Goal: Find contact information: Find contact information

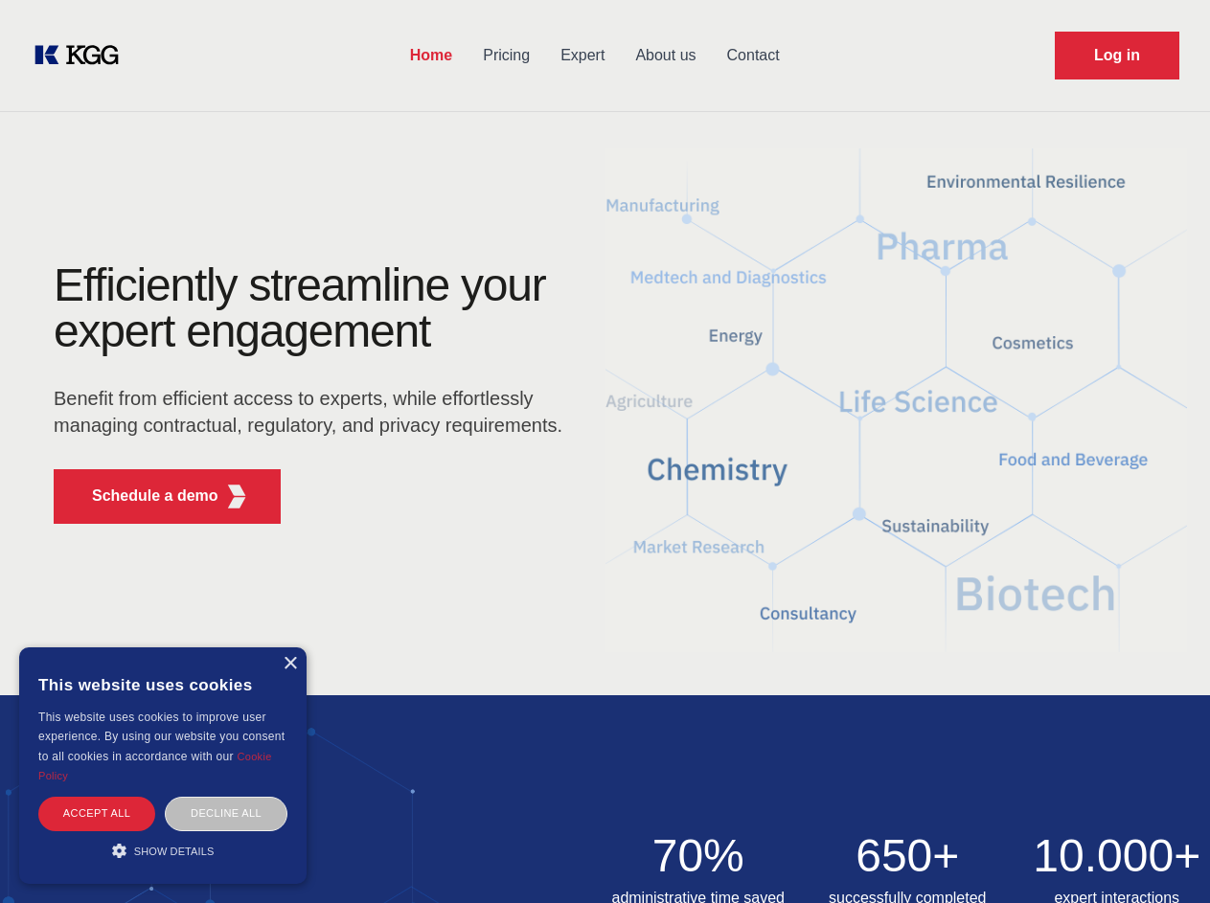
click at [604, 451] on div "Efficiently streamline your expert engagement Benefit from efficient access to …" at bounding box center [314, 400] width 582 height 277
click at [144, 496] on p "Schedule a demo" at bounding box center [155, 496] width 126 height 23
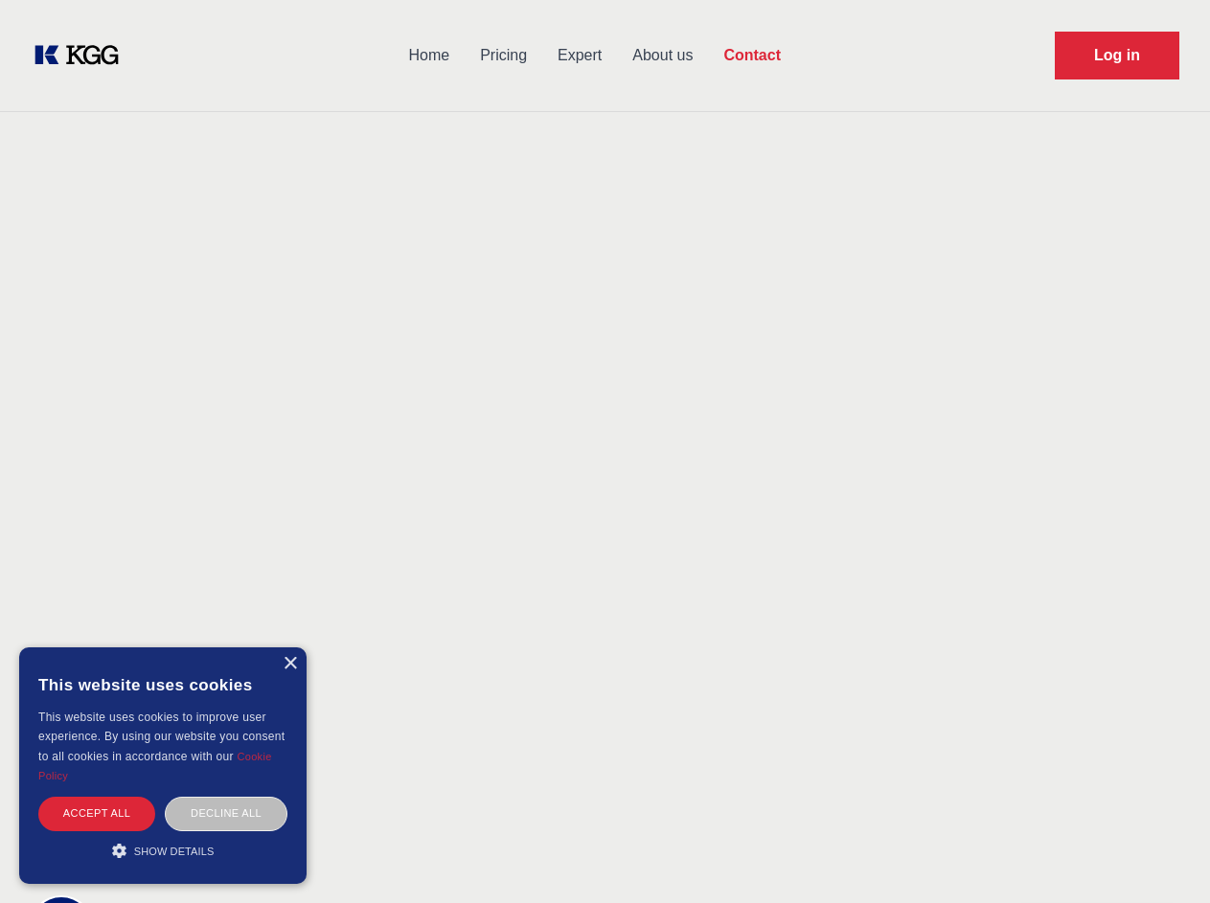
click at [289, 664] on div "× This website uses cookies This website uses cookies to improve user experienc…" at bounding box center [162, 766] width 287 height 237
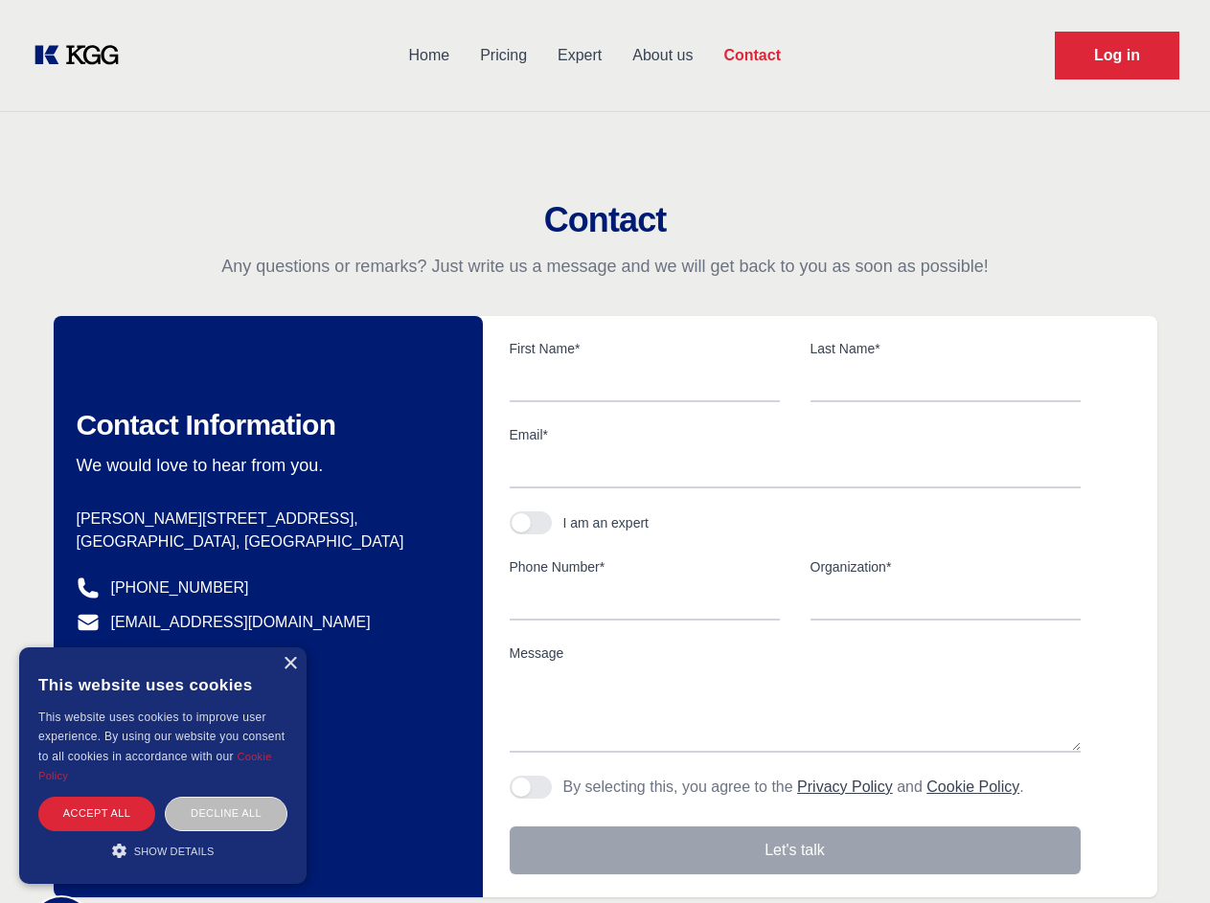
click at [97, 813] on div "Accept all" at bounding box center [96, 814] width 117 height 34
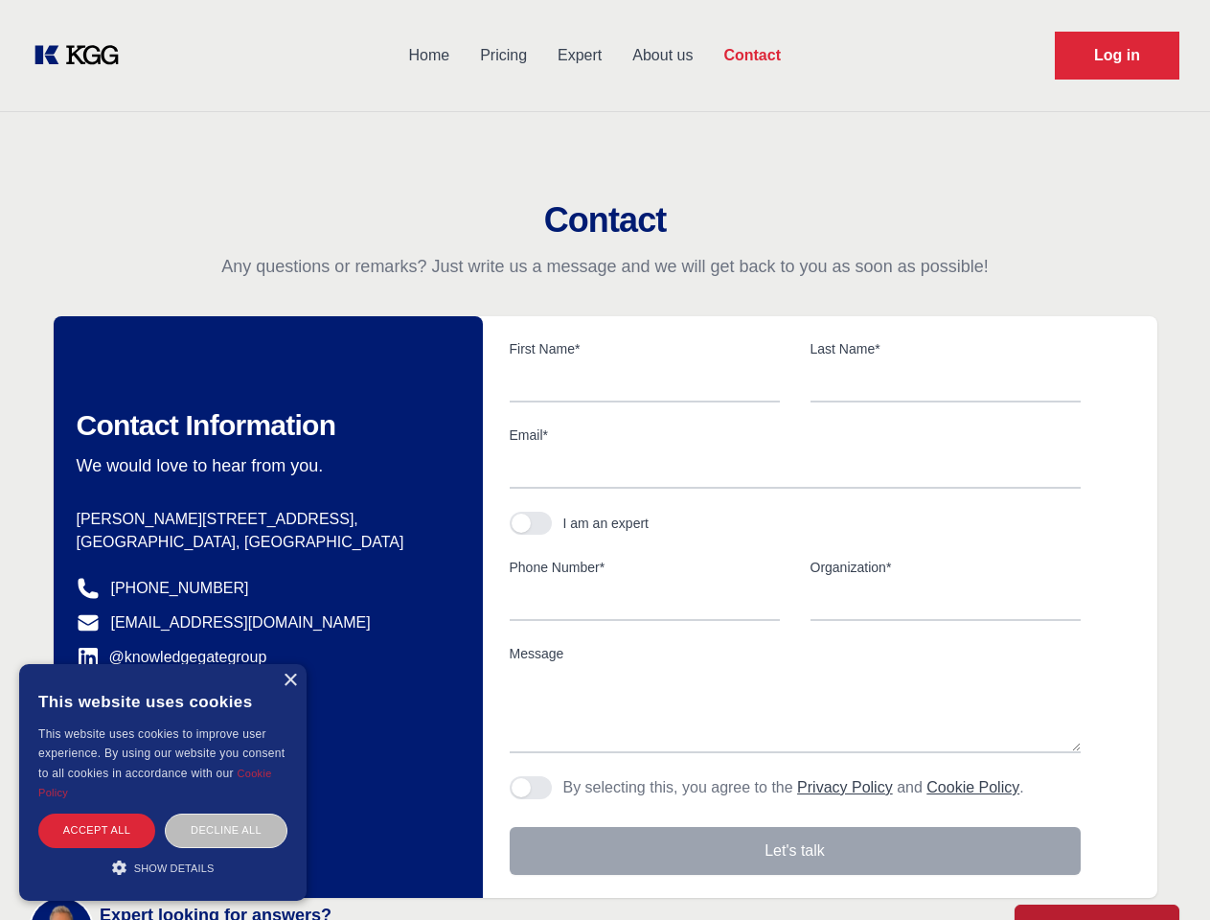
click at [226, 813] on div "Decline all" at bounding box center [226, 830] width 123 height 34
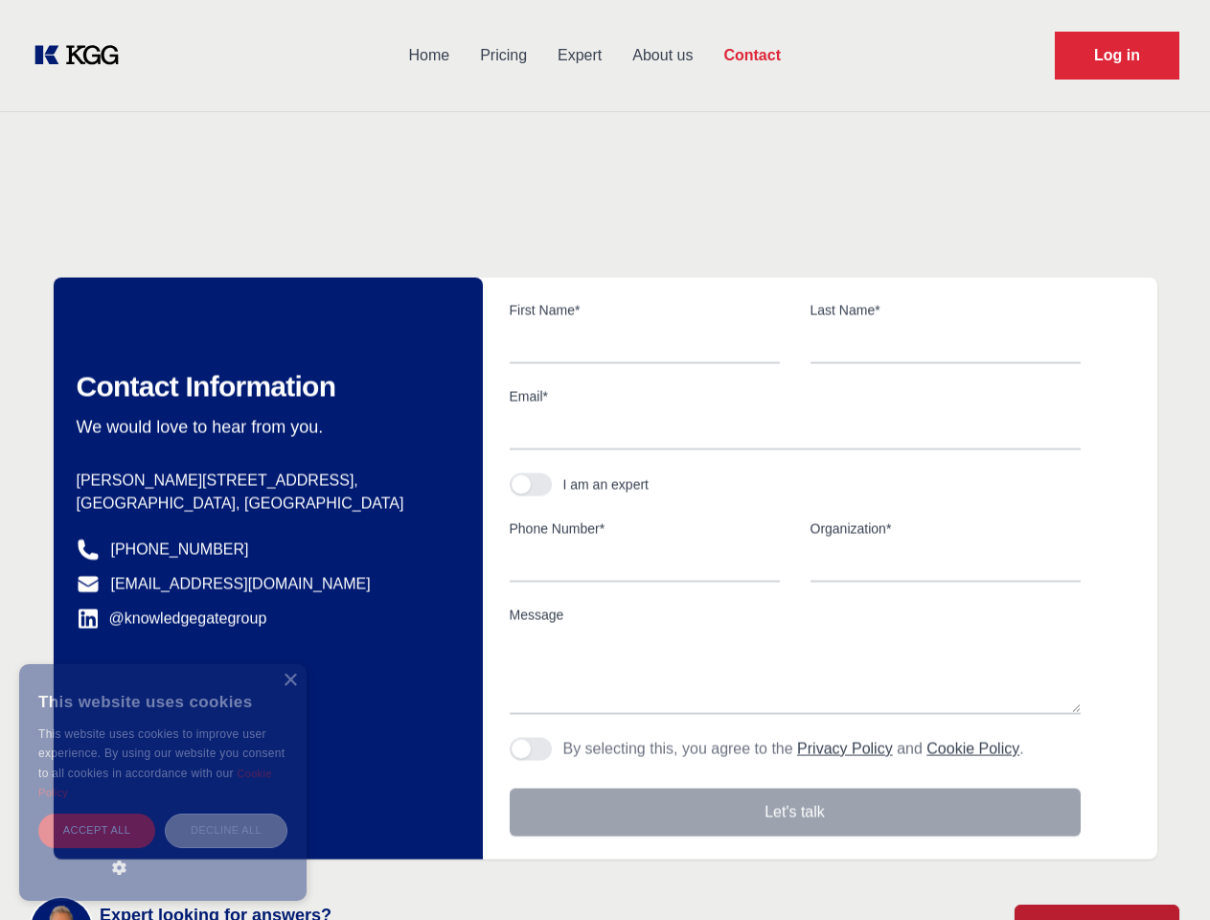
click at [163, 851] on main "Contact Any questions or remarks? Just write us a message and we will get back …" at bounding box center [605, 498] width 1210 height 997
